Goal: Browse casually: Explore the website without a specific task or goal

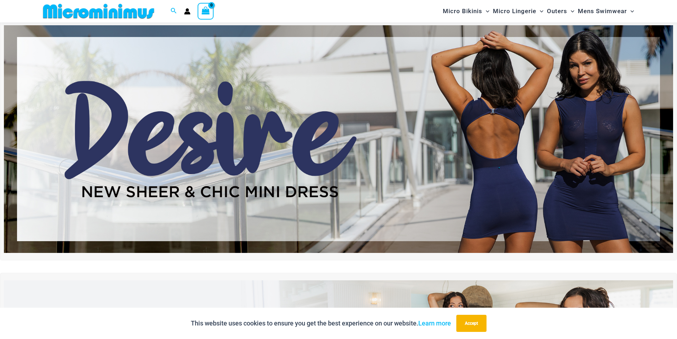
scroll to position [30, 0]
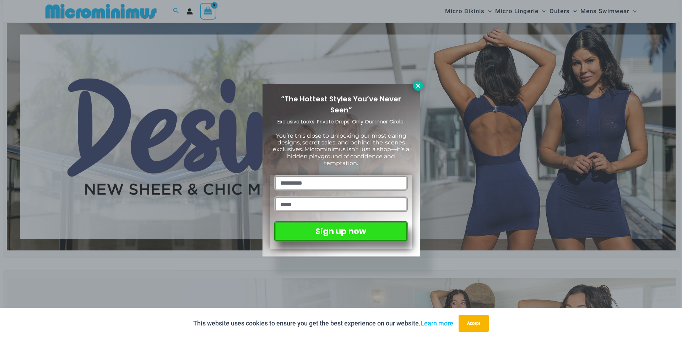
click at [414, 87] on button at bounding box center [418, 86] width 10 height 10
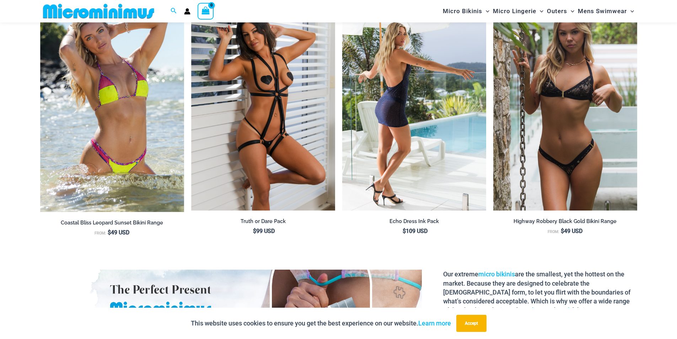
scroll to position [1096, 0]
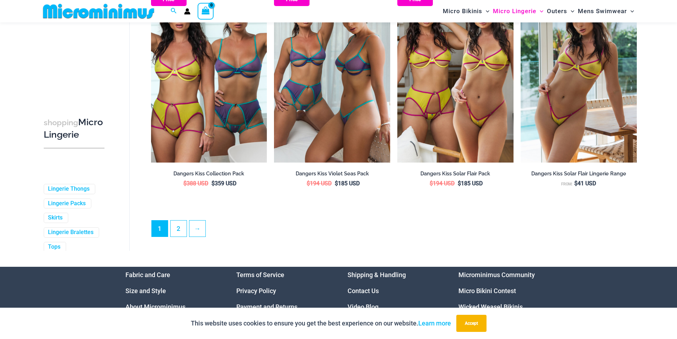
scroll to position [1842, 0]
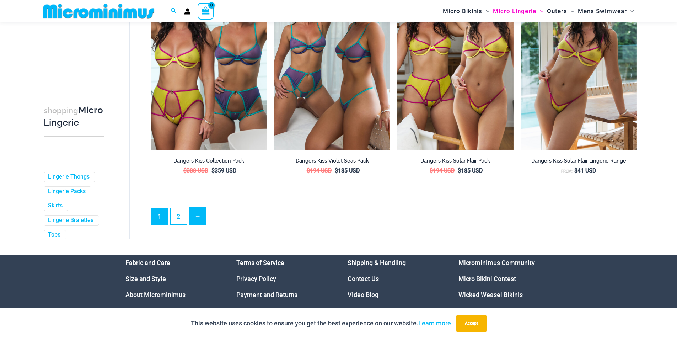
click at [195, 222] on link "→" at bounding box center [197, 215] width 17 height 17
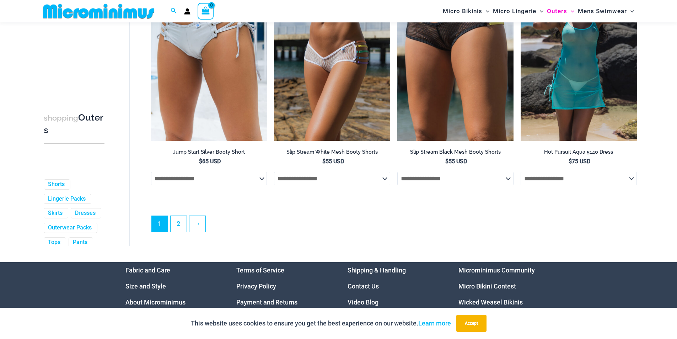
scroll to position [1913, 0]
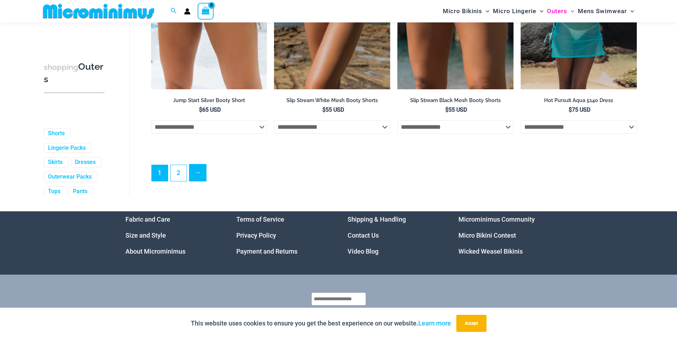
click at [196, 181] on link "→" at bounding box center [197, 172] width 17 height 17
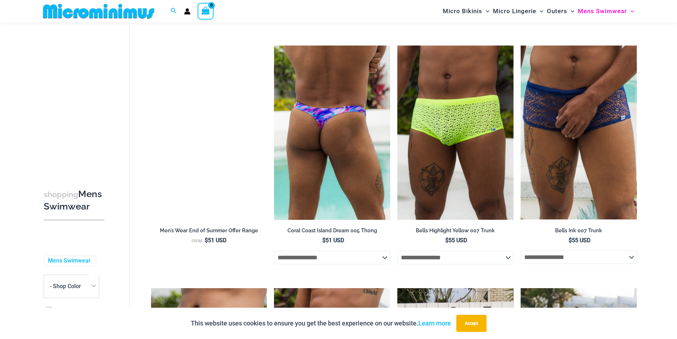
scroll to position [1309, 0]
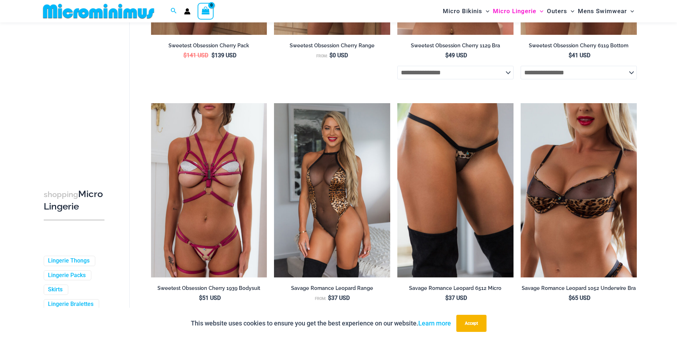
scroll to position [1421, 0]
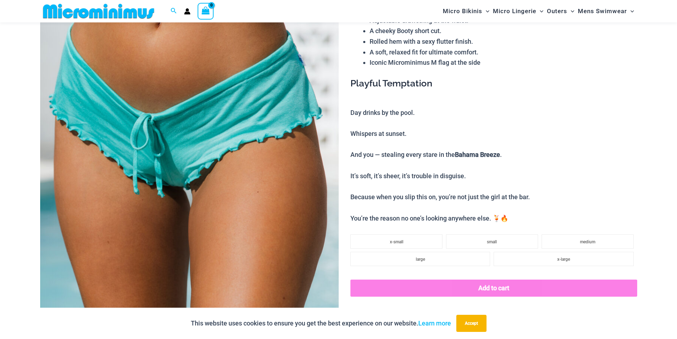
scroll to position [64, 0]
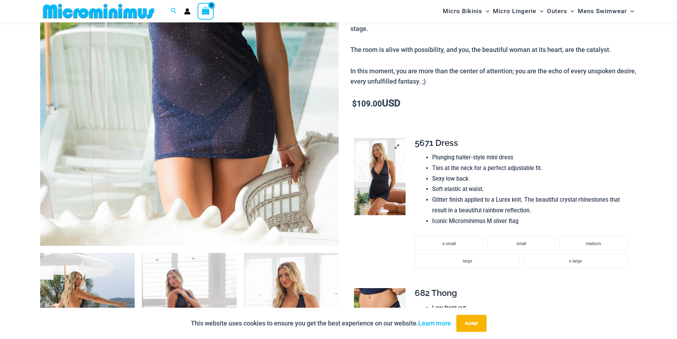
scroll to position [278, 0]
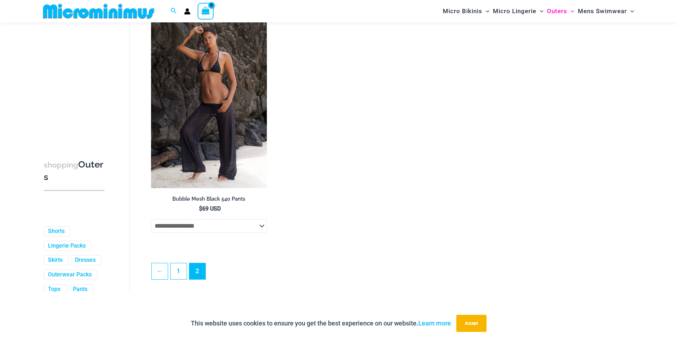
scroll to position [1024, 0]
